Goal: Information Seeking & Learning: Learn about a topic

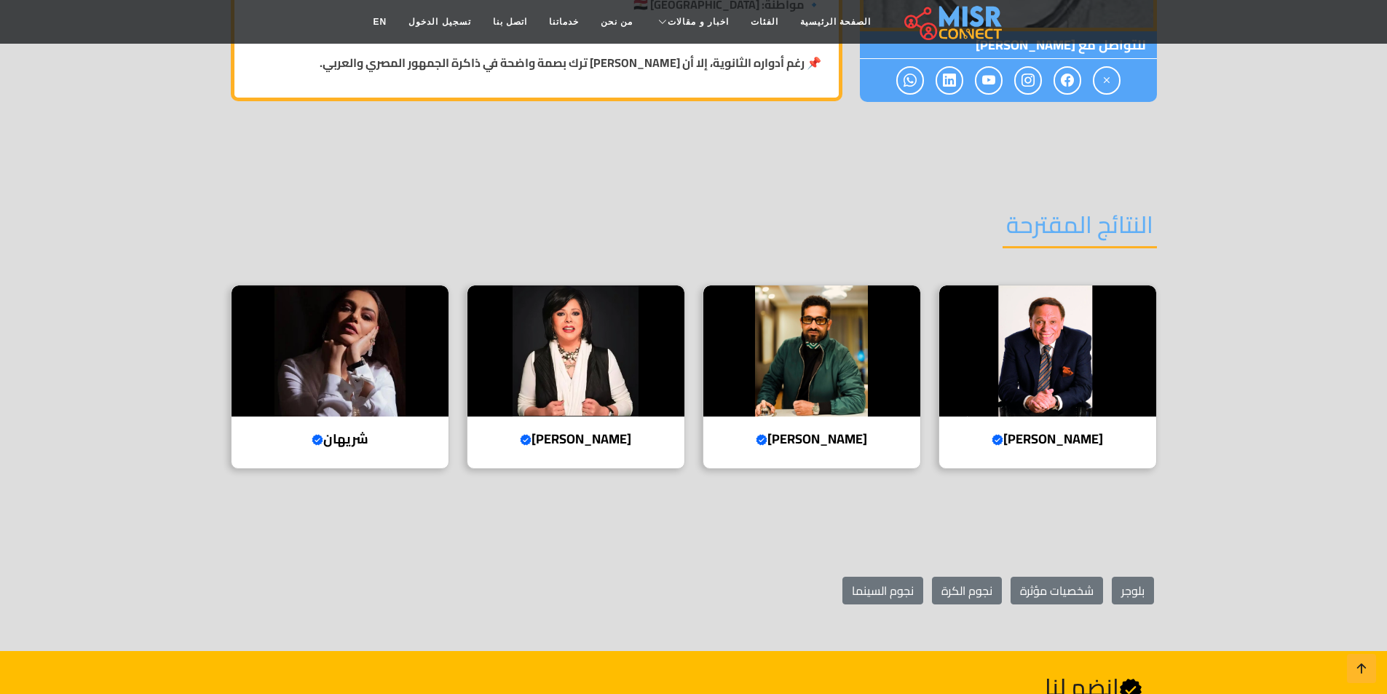
scroll to position [1395, 0]
click at [341, 392] on img at bounding box center [340, 351] width 217 height 131
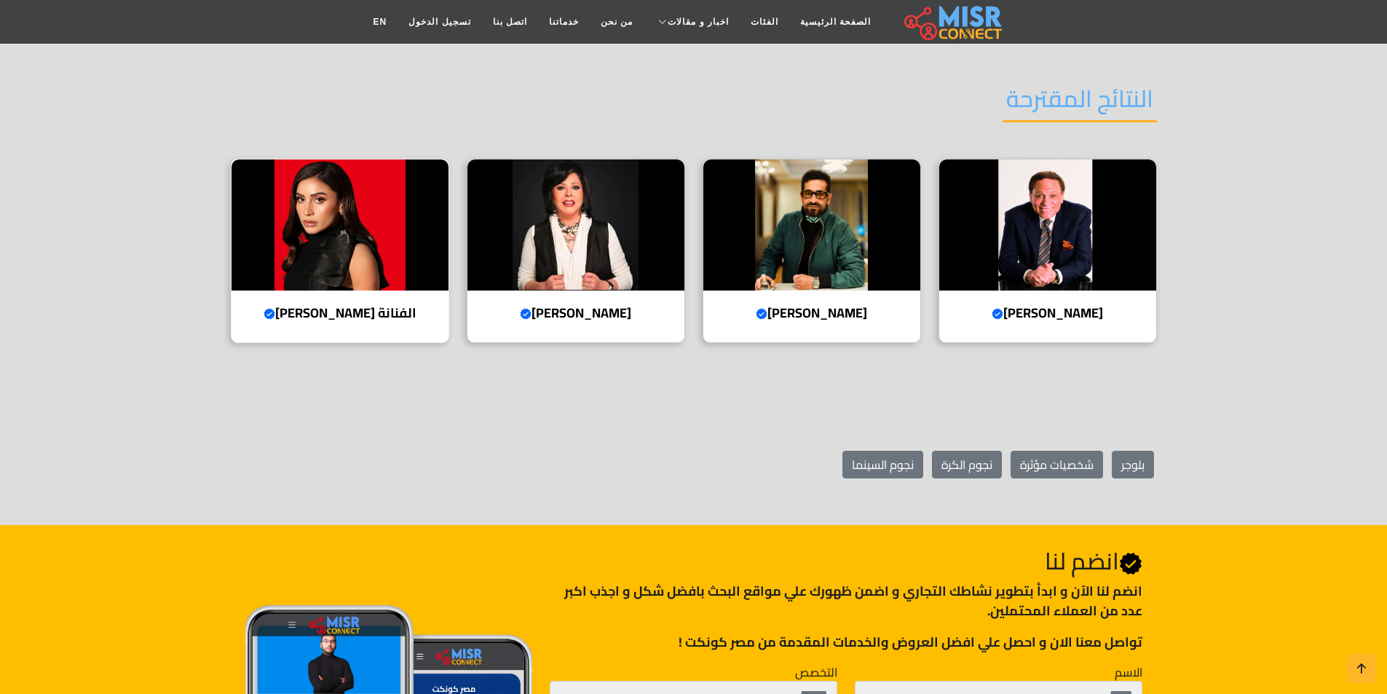
scroll to position [1470, 0]
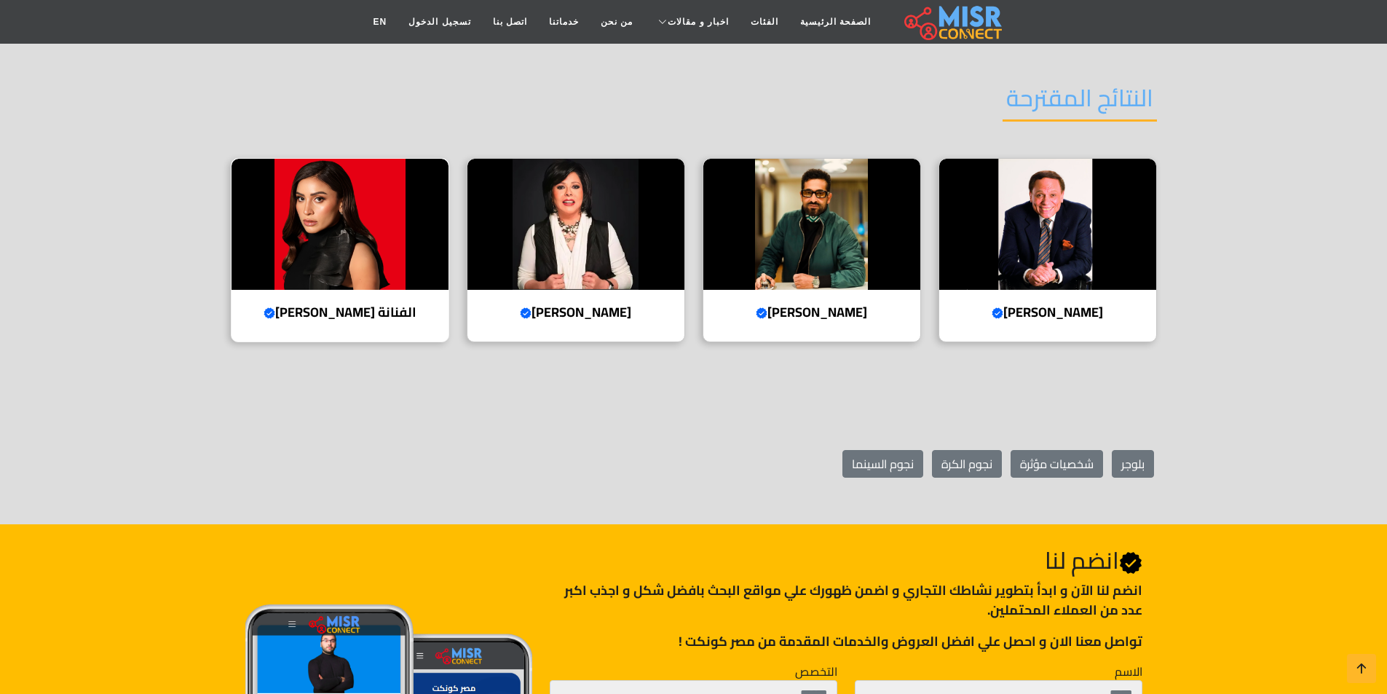
click at [311, 159] on img at bounding box center [340, 224] width 217 height 131
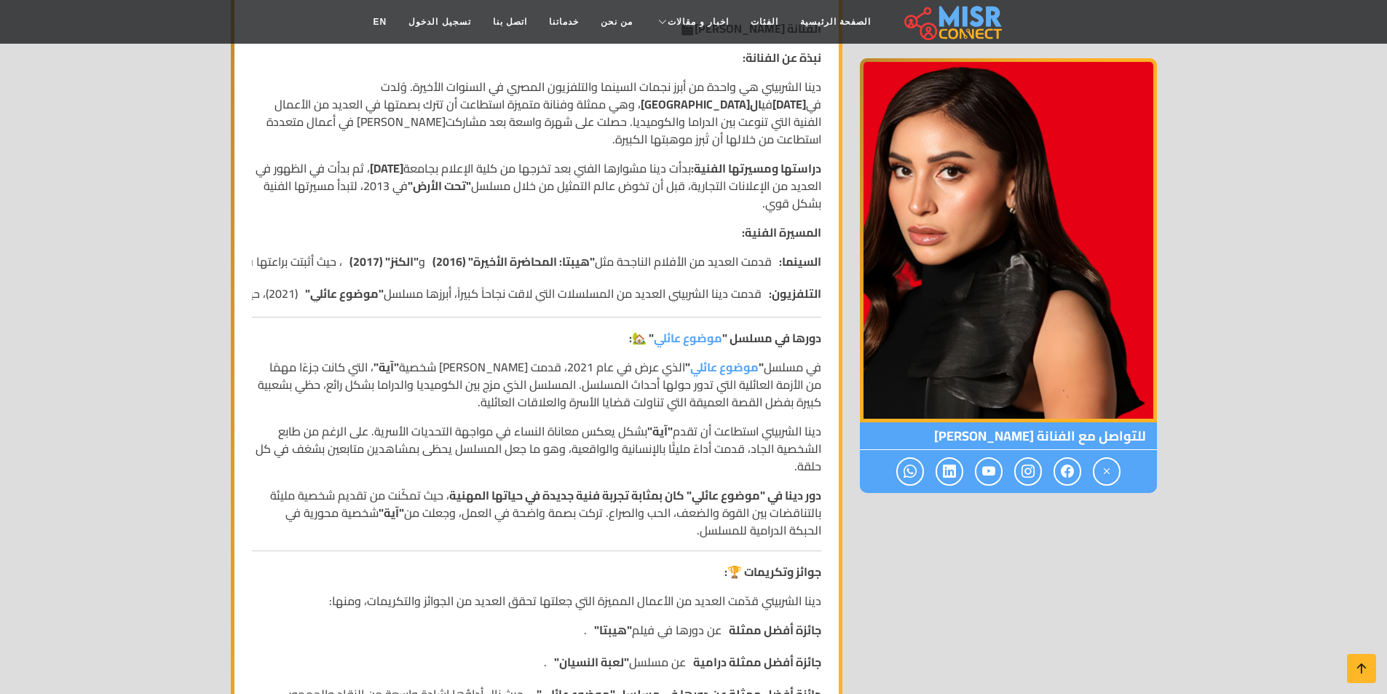
scroll to position [507, 0]
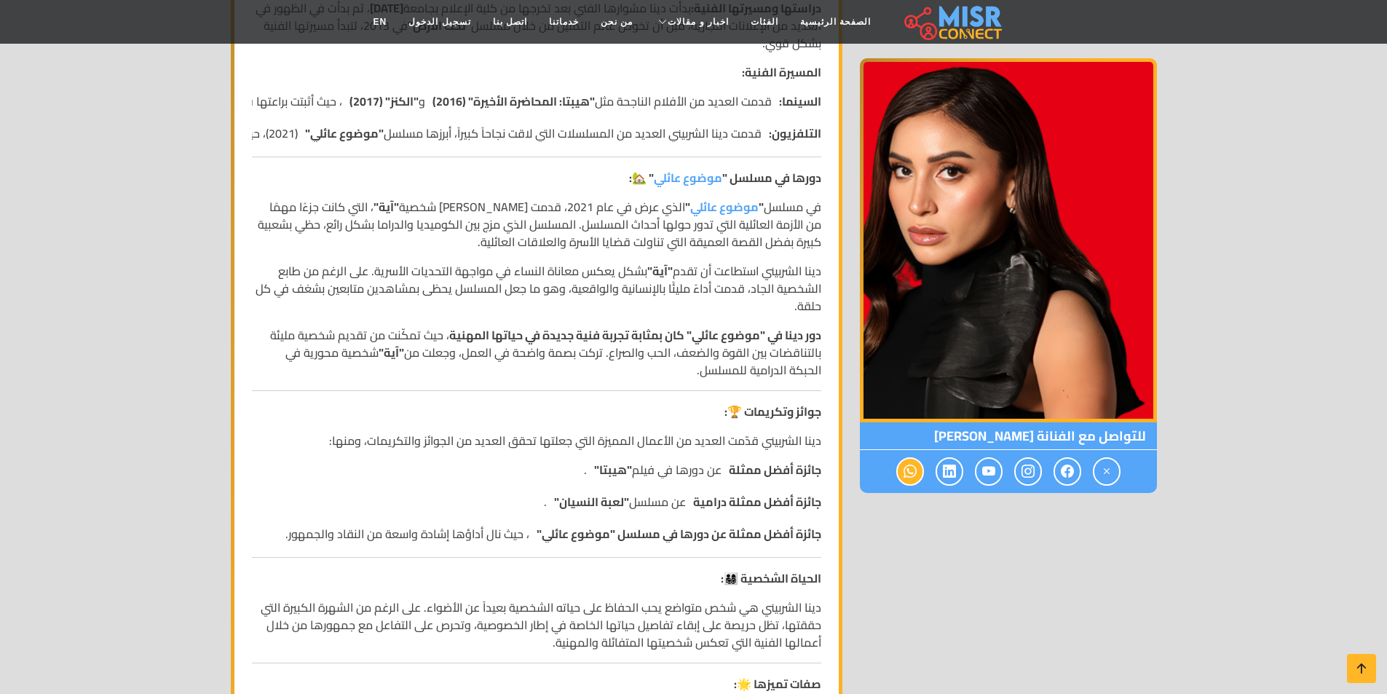
click at [909, 476] on icon at bounding box center [910, 471] width 13 height 24
click at [913, 475] on icon at bounding box center [910, 471] width 13 height 24
click at [1029, 471] on icon at bounding box center [1027, 471] width 13 height 24
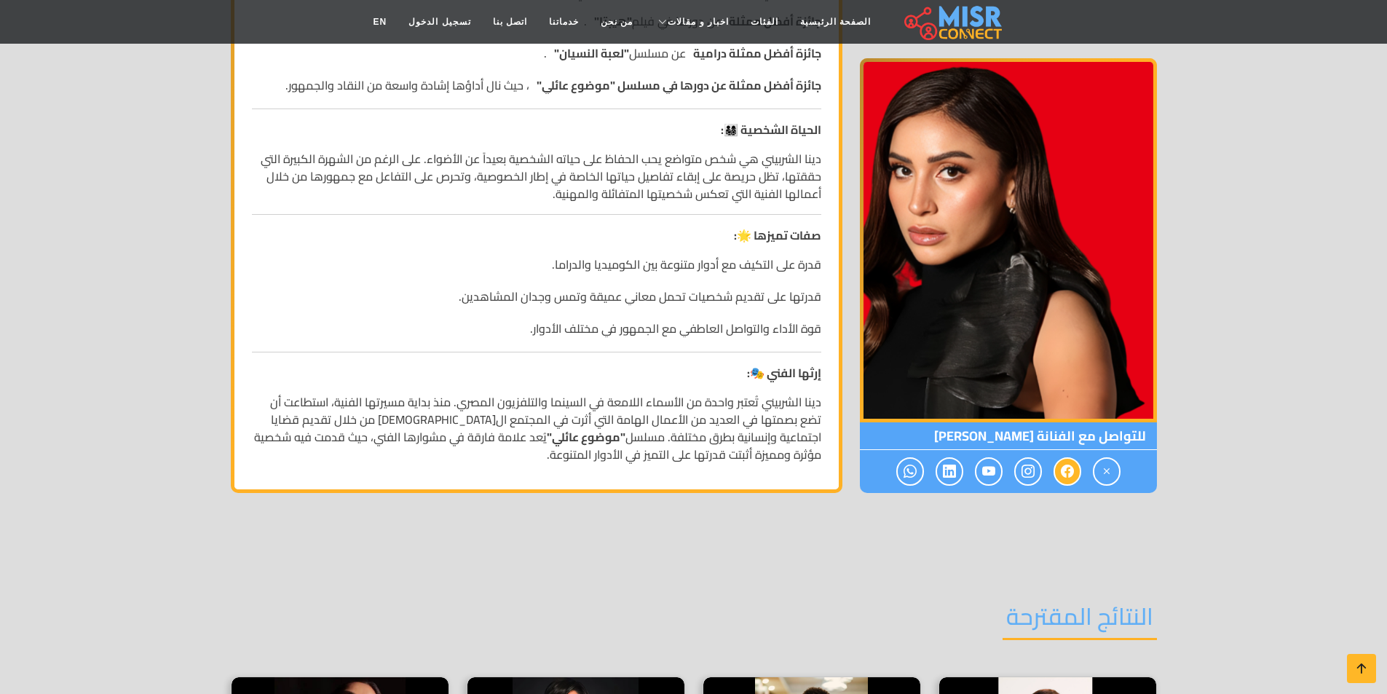
scroll to position [1212, 0]
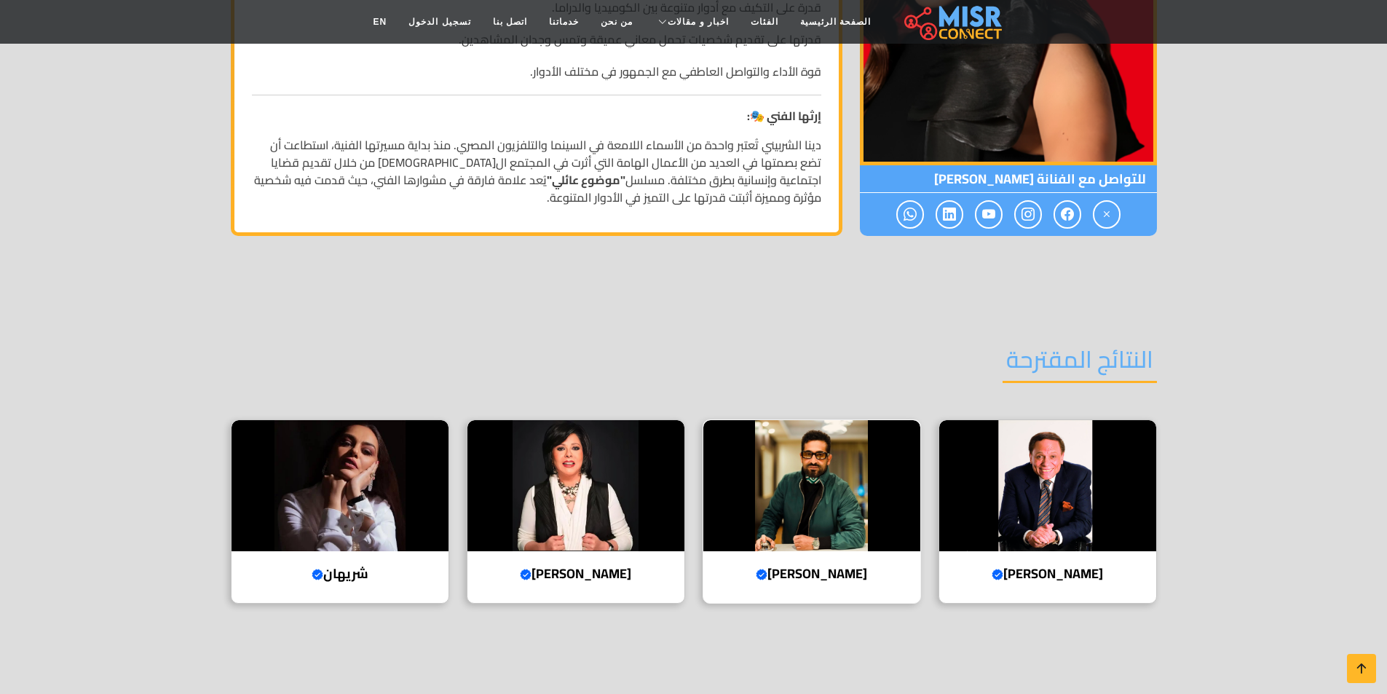
click at [797, 450] on img at bounding box center [811, 485] width 217 height 131
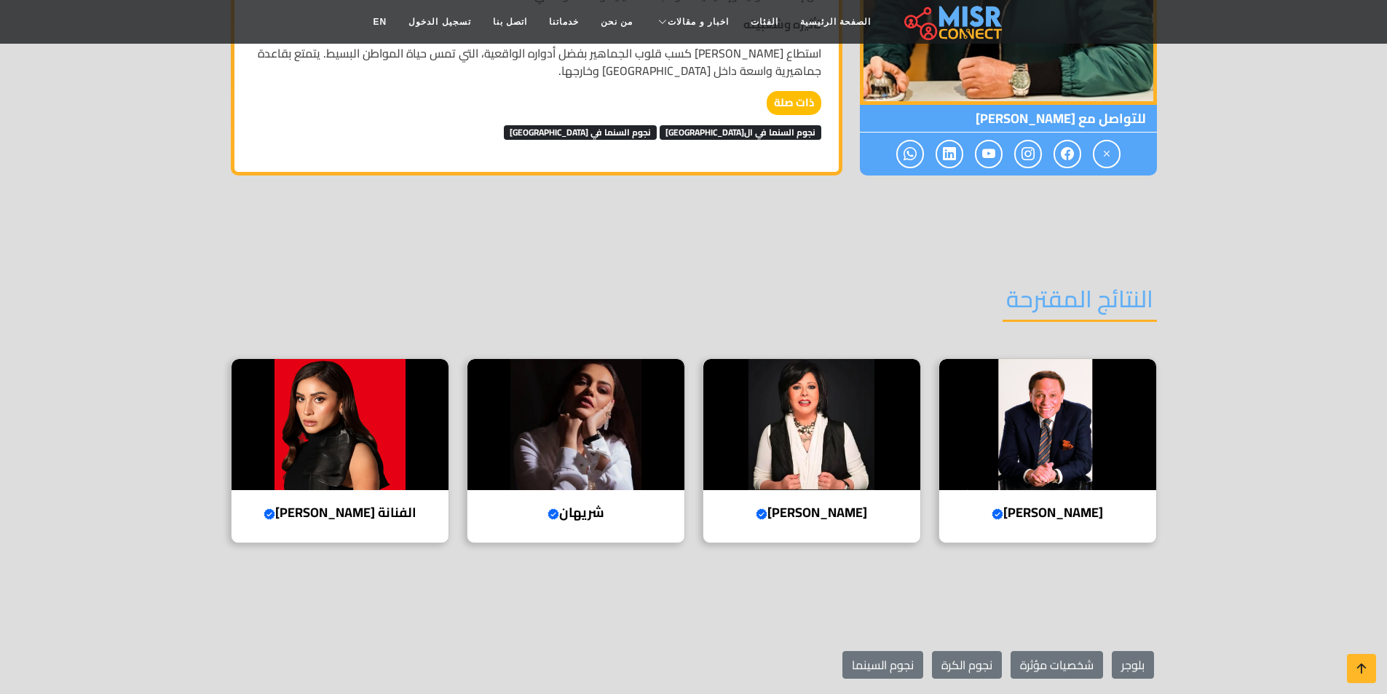
scroll to position [1329, 0]
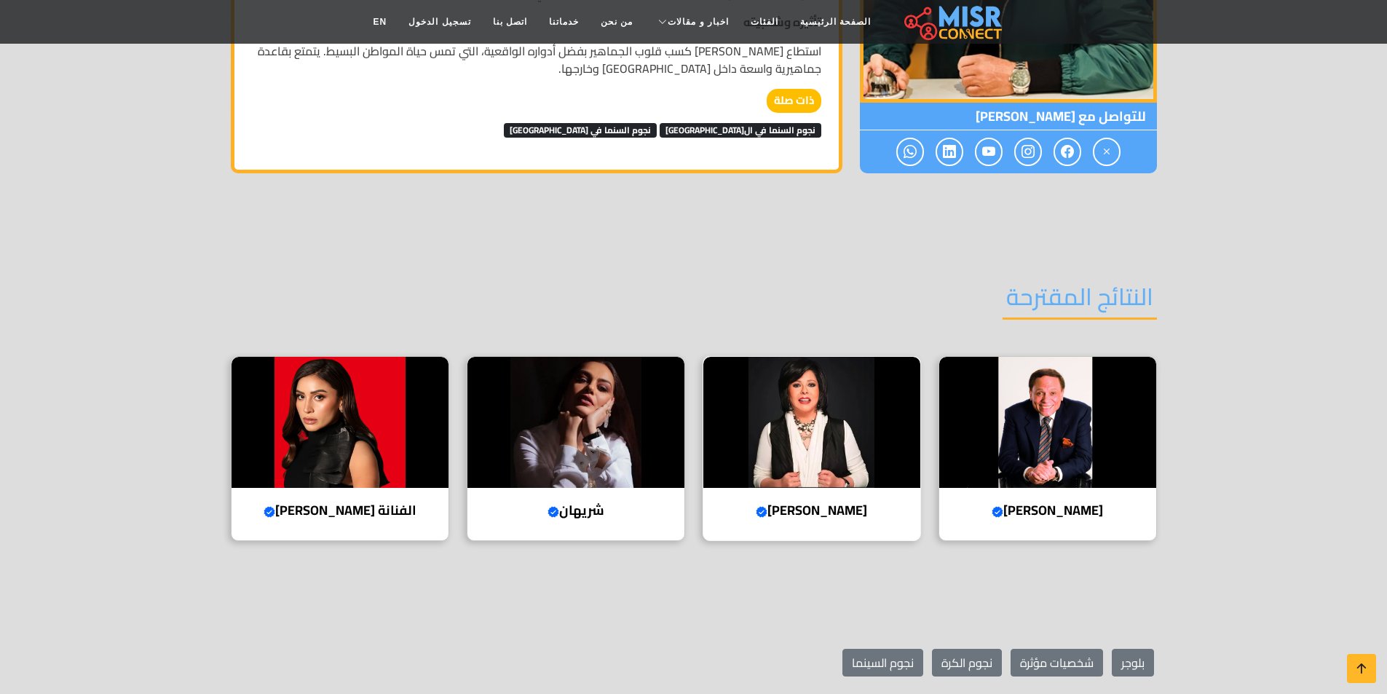
click at [846, 359] on img at bounding box center [811, 422] width 217 height 131
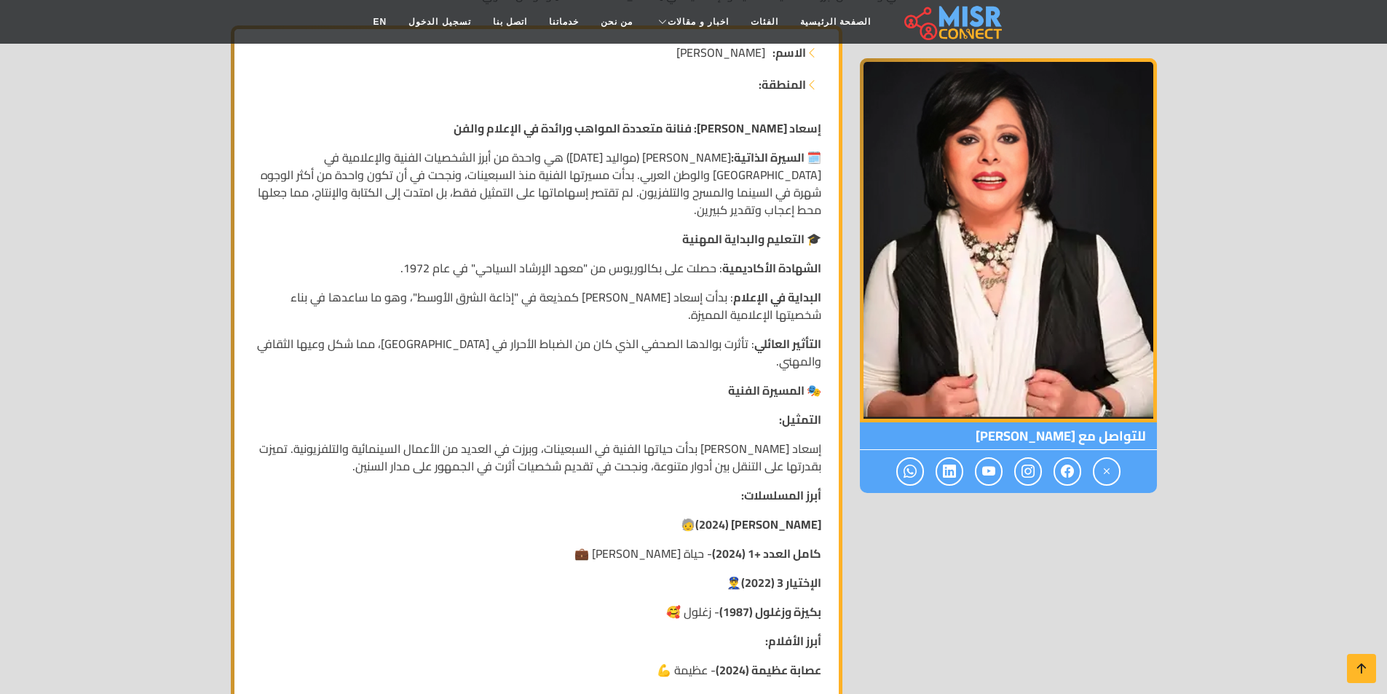
scroll to position [248, 0]
